Goal: Task Accomplishment & Management: Use online tool/utility

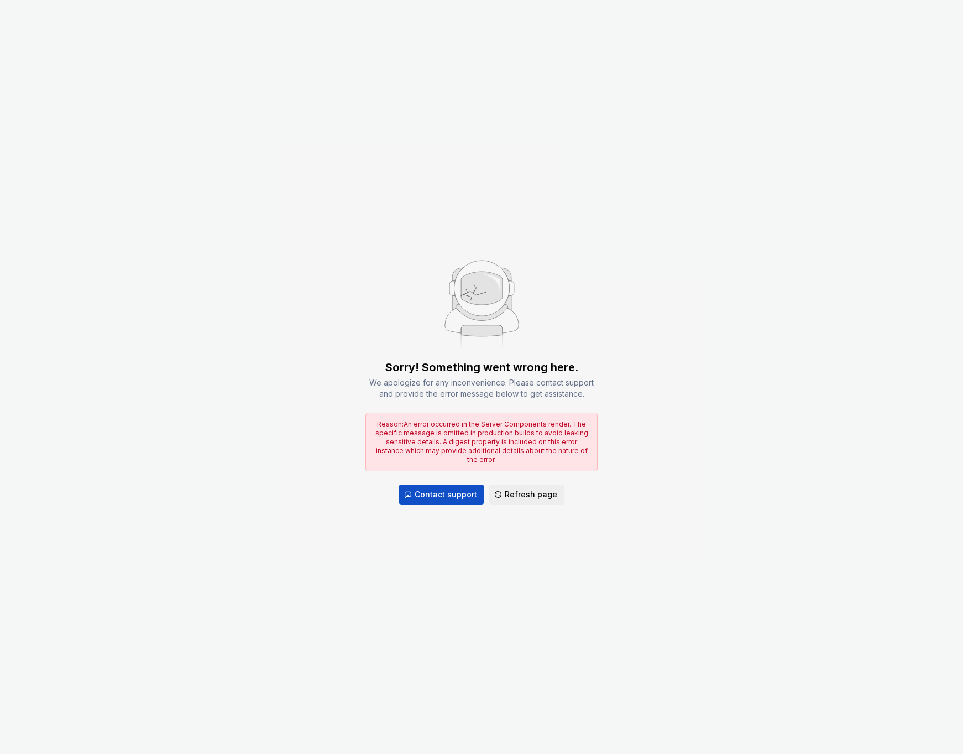
click at [116, 514] on div "Sorry! Something went wrong here. We apologize for any inconvenience. Please co…" at bounding box center [481, 377] width 963 height 754
click at [542, 489] on span "Refresh page" at bounding box center [531, 494] width 53 height 11
click at [527, 492] on span "Refresh page" at bounding box center [531, 494] width 53 height 11
click at [378, 209] on div "Sorry! Something went wrong here. We apologize for any inconvenience. Please co…" at bounding box center [481, 377] width 963 height 754
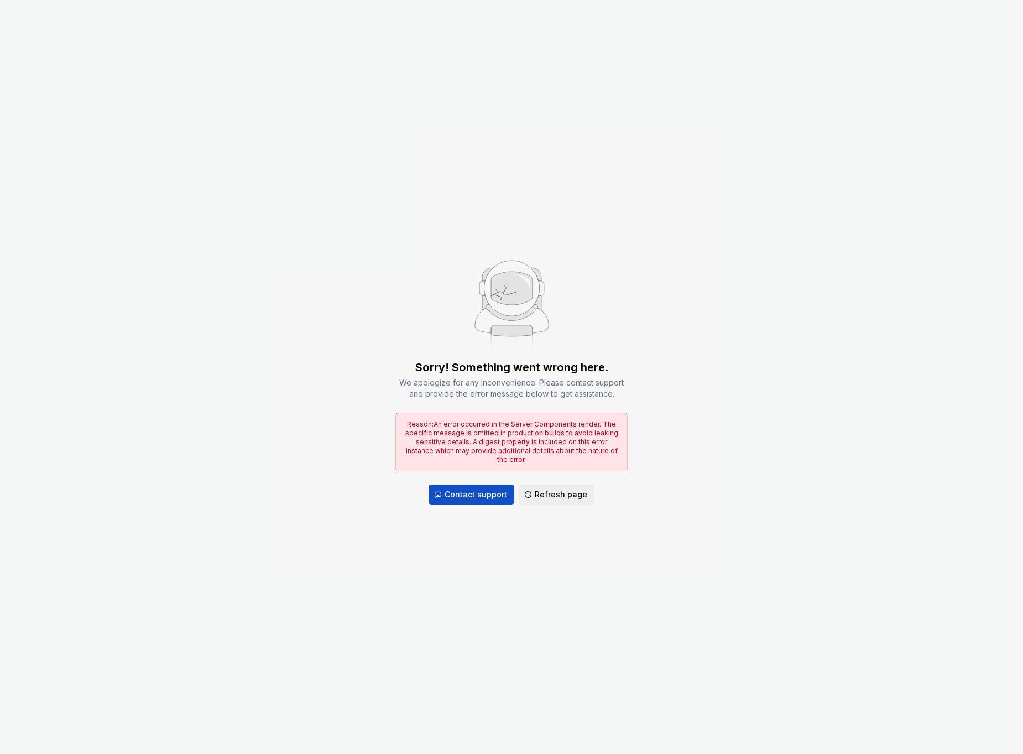
click at [253, 127] on div "Sorry! Something went wrong here. We apologize for any inconvenience. Please co…" at bounding box center [511, 377] width 1023 height 754
click at [205, 207] on div "Sorry! Something went wrong here. We apologize for any inconvenience. Please co…" at bounding box center [511, 377] width 1023 height 754
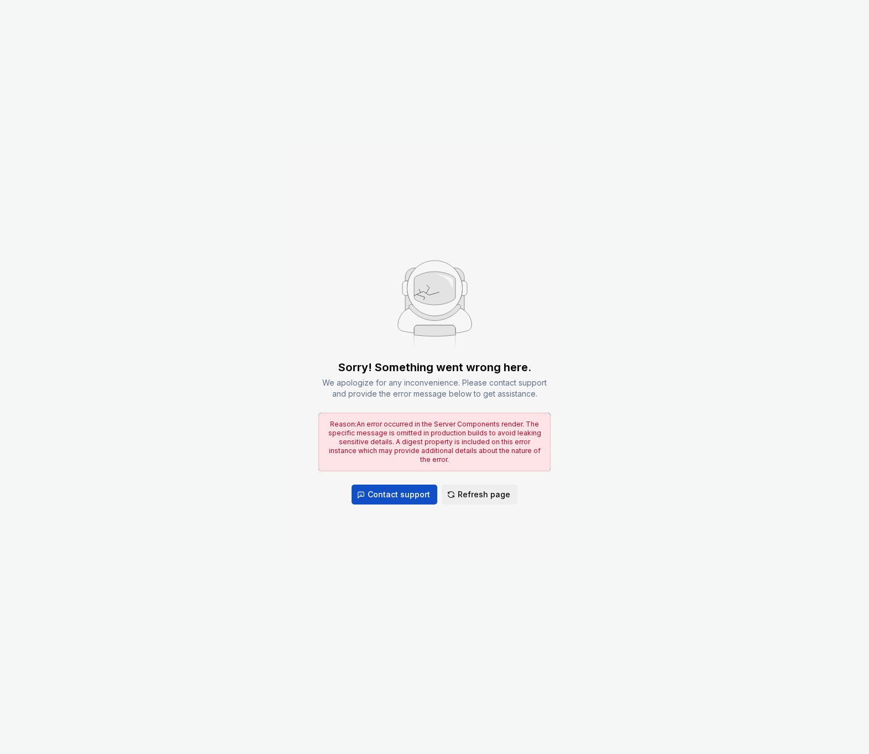
click at [141, 320] on div "Sorry! Something went wrong here. We apologize for any inconvenience. Please co…" at bounding box center [434, 377] width 869 height 754
